Goal: Communication & Community: Ask a question

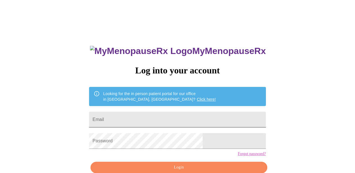
click at [201, 117] on span at bounding box center [199, 119] width 4 height 4
type input "[EMAIL_ADDRESS][DOMAIN_NAME]"
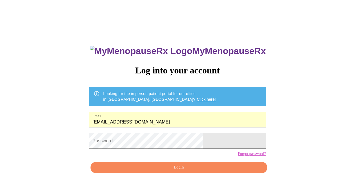
click at [201, 143] on span at bounding box center [199, 140] width 4 height 4
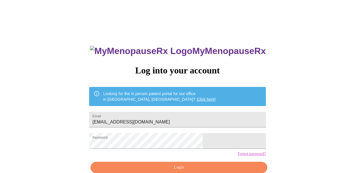
scroll to position [28, 0]
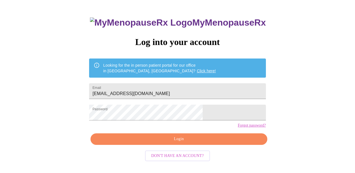
click at [188, 142] on span "Login" at bounding box center [178, 138] width 163 height 7
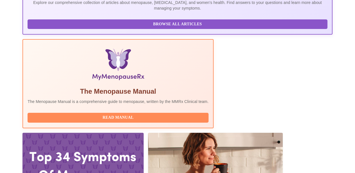
scroll to position [149, 0]
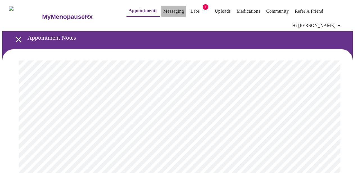
click at [164, 9] on link "Messaging" at bounding box center [173, 11] width 20 height 8
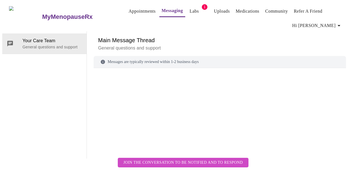
scroll to position [29, 0]
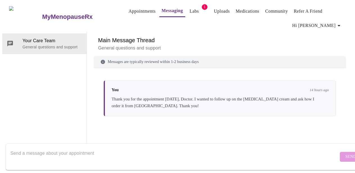
click at [119, 147] on textarea "Send a message about your appointment" at bounding box center [174, 156] width 328 height 18
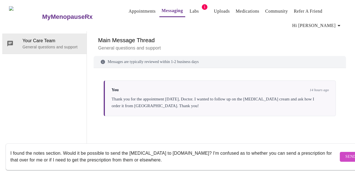
type textarea "I found the notes section. Would it be possible to send the [MEDICAL_DATA] to […"
click at [345, 153] on span "Send" at bounding box center [350, 156] width 11 height 7
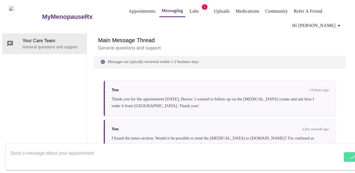
scroll to position [0, 0]
click at [129, 9] on link "Appointments" at bounding box center [142, 11] width 27 height 8
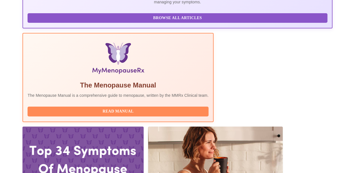
scroll to position [206, 0]
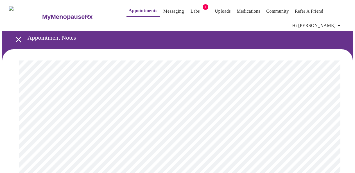
click at [214, 10] on link "Uploads" at bounding box center [222, 11] width 16 height 8
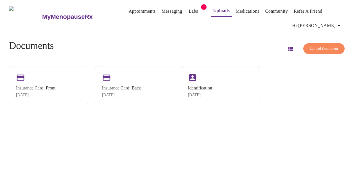
click at [161, 8] on link "Messaging" at bounding box center [171, 11] width 20 height 8
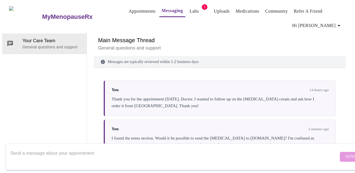
scroll to position [7, 0]
click at [132, 148] on textarea "Send a message about your appointment" at bounding box center [174, 156] width 328 height 18
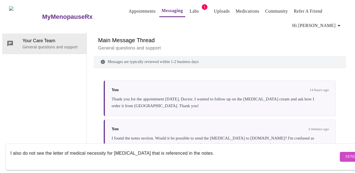
type textarea "I also do not see the letter of medical necessity for [MEDICAL_DATA] that is re…"
click at [345, 153] on span "Send" at bounding box center [350, 156] width 11 height 7
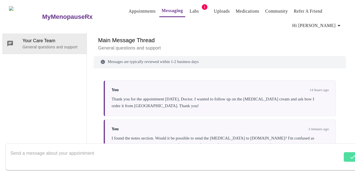
scroll to position [0, 0]
click at [235, 10] on link "Medications" at bounding box center [247, 11] width 24 height 8
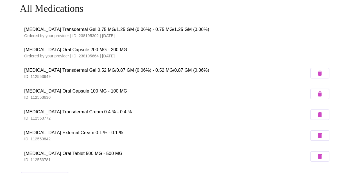
scroll to position [35, 0]
